Goal: Task Accomplishment & Management: Manage account settings

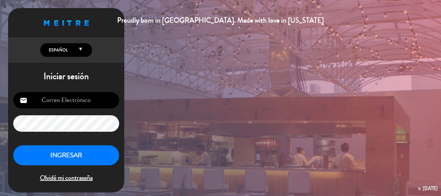
type input "[EMAIL_ADDRESS][DOMAIN_NAME]"
click at [91, 152] on button "INGRESAR" at bounding box center [66, 155] width 106 height 20
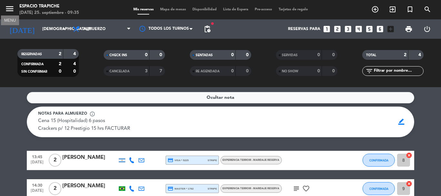
click at [8, 9] on icon "menu" at bounding box center [10, 9] width 10 height 10
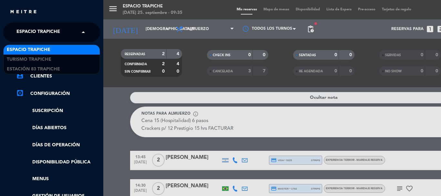
click at [81, 32] on span at bounding box center [84, 32] width 11 height 14
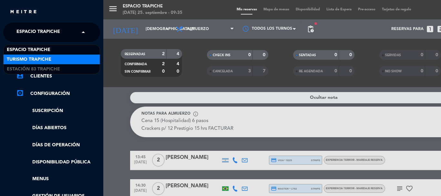
click at [40, 59] on span "Turismo Trapiche" at bounding box center [29, 59] width 45 height 7
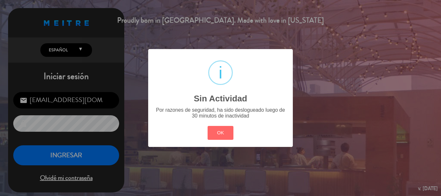
click at [45, 160] on div "? ! i Sin Actividad × Por razones de seguridad, ha sido deslogueado luego de 30…" at bounding box center [220, 98] width 441 height 196
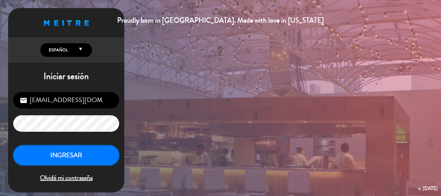
click at [45, 160] on button "INGRESAR" at bounding box center [66, 155] width 106 height 20
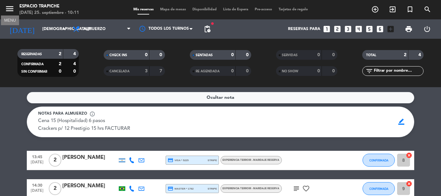
click at [12, 11] on icon "menu" at bounding box center [10, 9] width 10 height 10
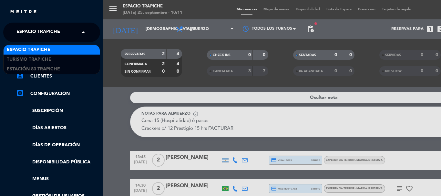
click at [67, 31] on div "× Espacio Trapiche" at bounding box center [42, 32] width 56 height 14
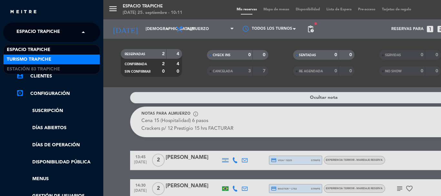
click at [56, 57] on div "Turismo Trapiche" at bounding box center [52, 59] width 96 height 10
